Goal: Information Seeking & Learning: Learn about a topic

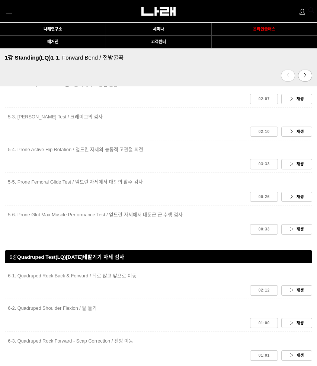
scroll to position [1365, 0]
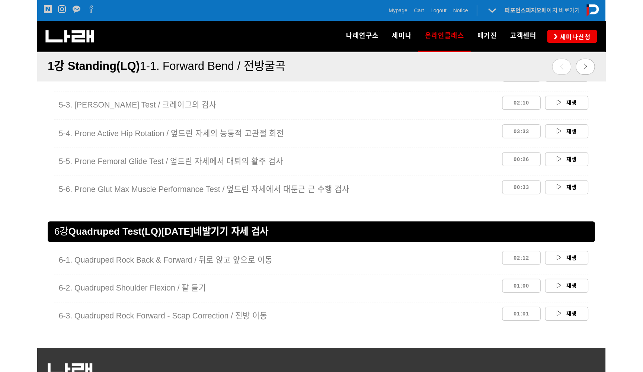
scroll to position [1359, 0]
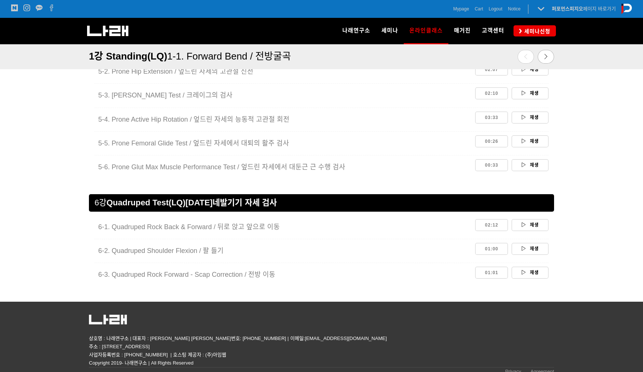
click at [157, 92] on span "5-3. Craig’s Test / 크레이그의 검사" at bounding box center [165, 95] width 134 height 7
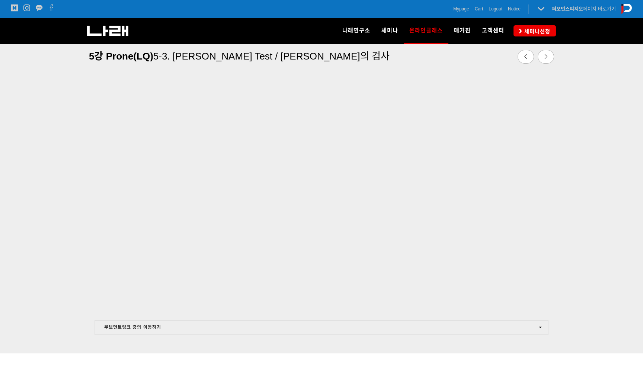
scroll to position [261, 0]
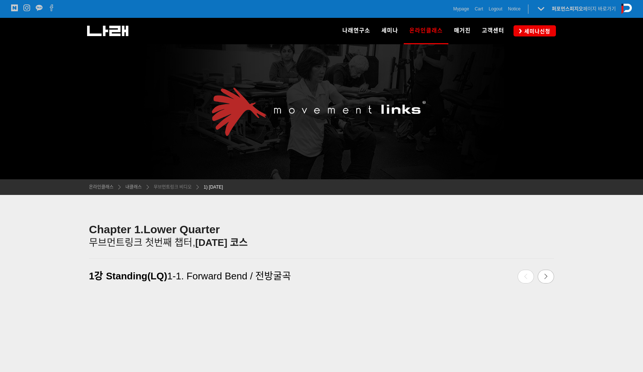
click at [178, 186] on span "무브먼트링크 비디오" at bounding box center [173, 187] width 38 height 5
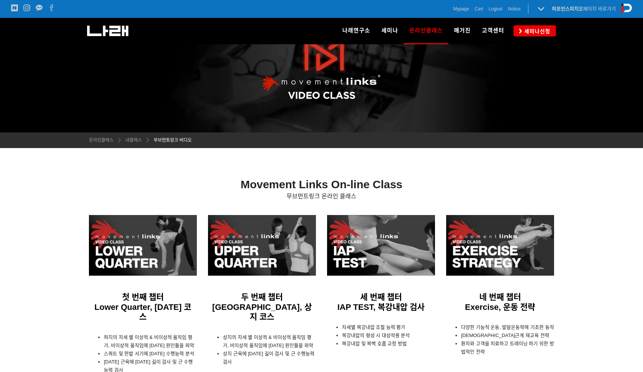
scroll to position [66, 0]
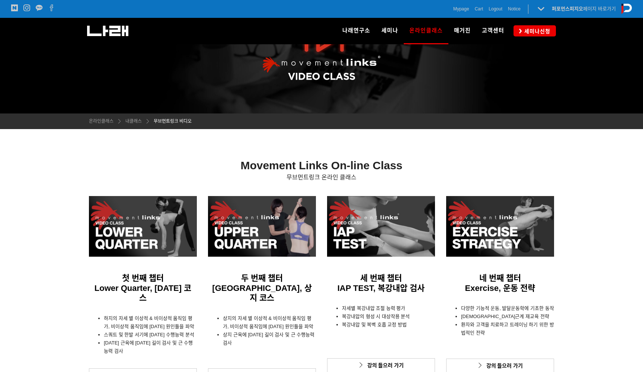
click at [224, 222] on div at bounding box center [262, 226] width 108 height 61
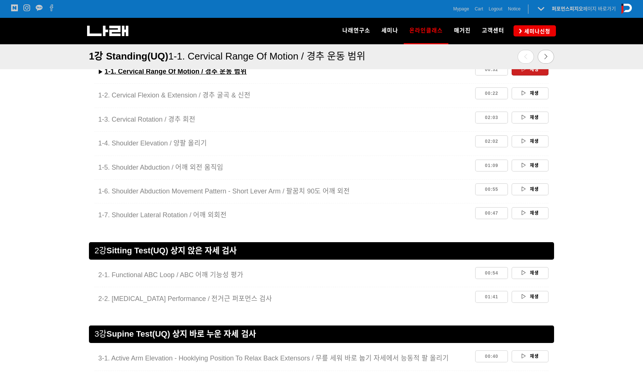
scroll to position [641, 0]
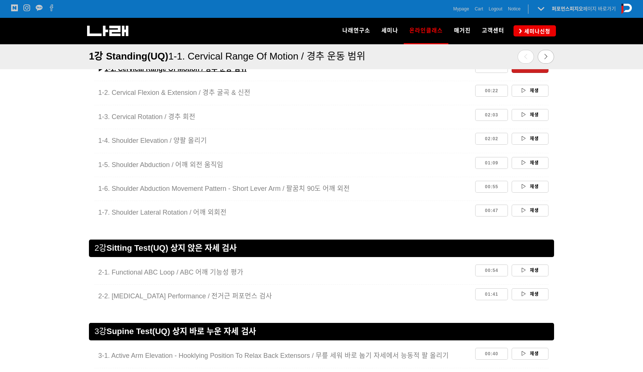
click at [221, 270] on span "2-1. Functional ABC Loop / ABC 어깨 기능성 평가" at bounding box center [170, 272] width 145 height 7
click at [222, 275] on h6 "2-1. Functional ABC Loop / ABC 어깨 기능성 평가" at bounding box center [283, 272] width 371 height 9
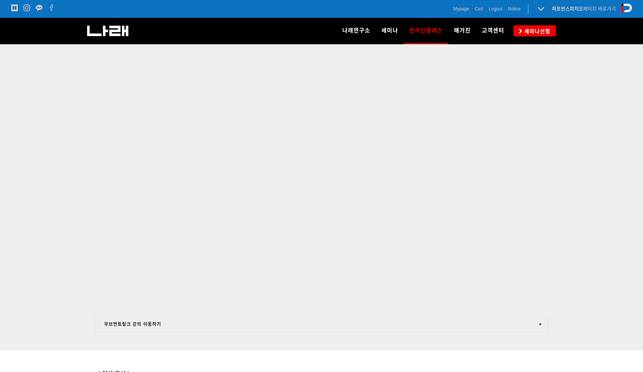
scroll to position [316, 0]
